Goal: Check status

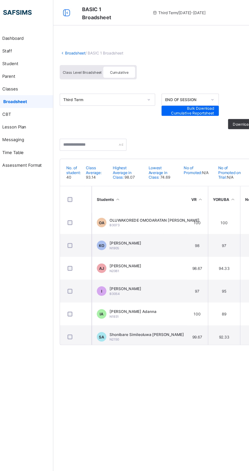
scroll to position [35, 441]
